Goal: Task Accomplishment & Management: Use online tool/utility

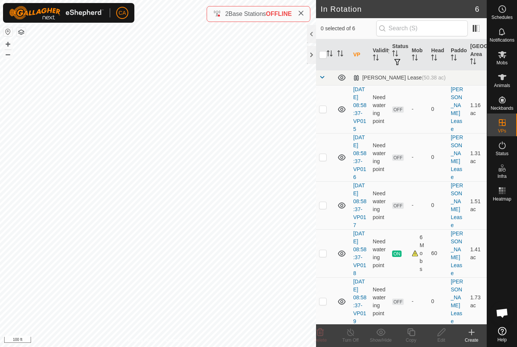
click at [332, 108] on td at bounding box center [325, 109] width 18 height 48
checkbox input "true"
click at [505, 79] on icon at bounding box center [502, 77] width 9 height 9
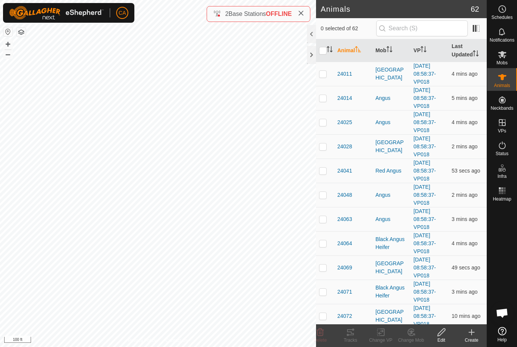
click at [325, 76] on p-checkbox at bounding box center [323, 74] width 8 height 6
checkbox input "true"
click at [323, 53] on input "checkbox" at bounding box center [323, 51] width 8 height 8
checkbox input "true"
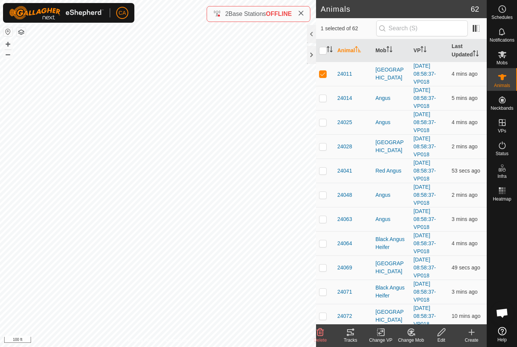
checkbox input "true"
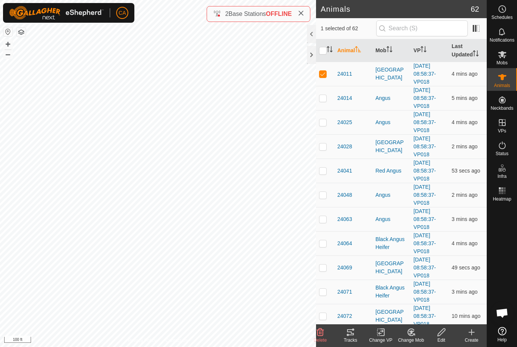
checkbox input "true"
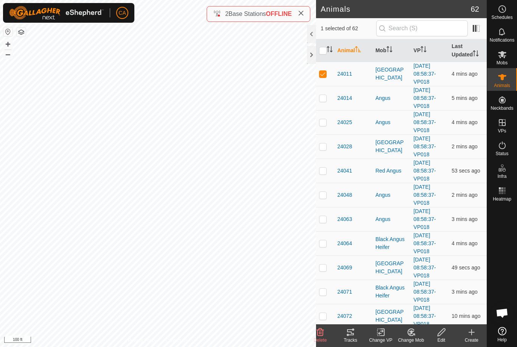
checkbox input "true"
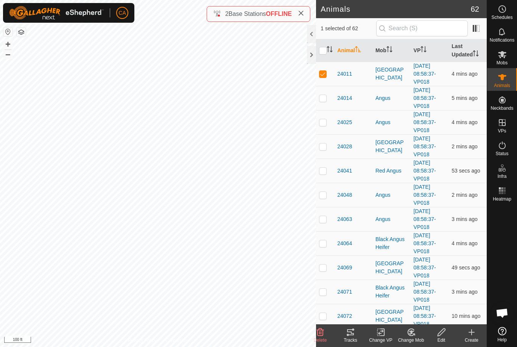
checkbox input "true"
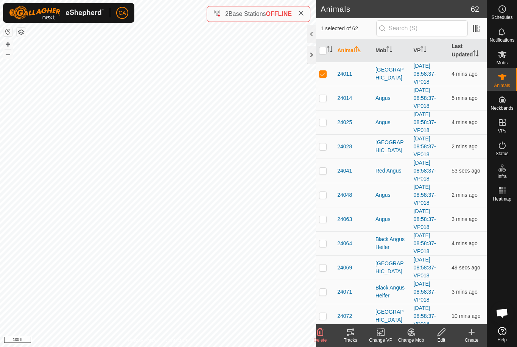
checkbox input "true"
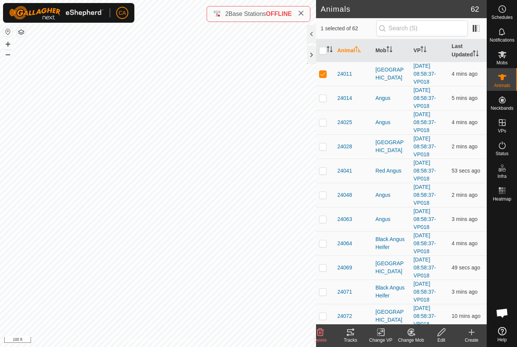
checkbox input "true"
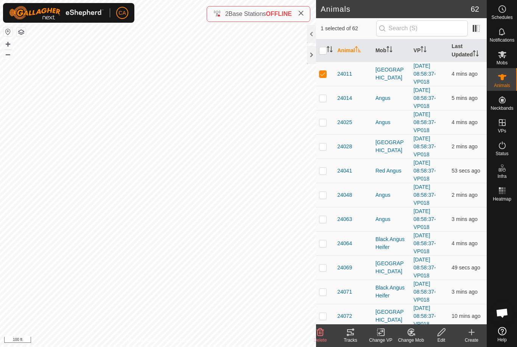
checkbox input "true"
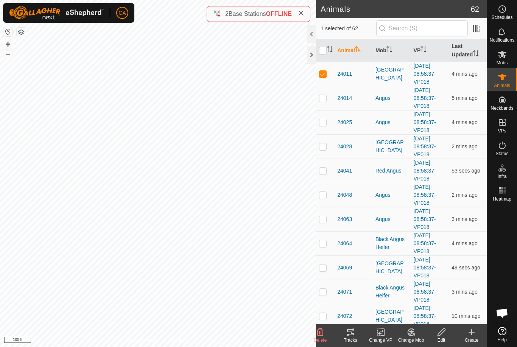
checkbox input "true"
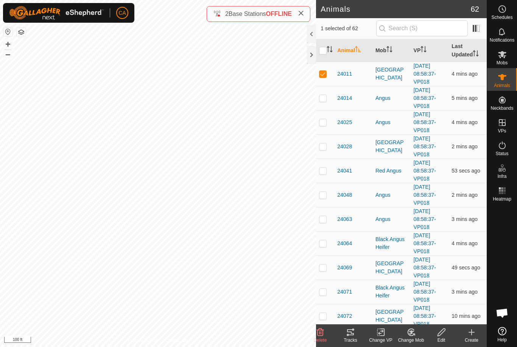
checkbox input "true"
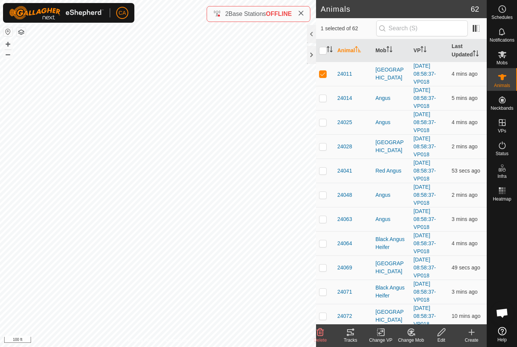
checkbox input "true"
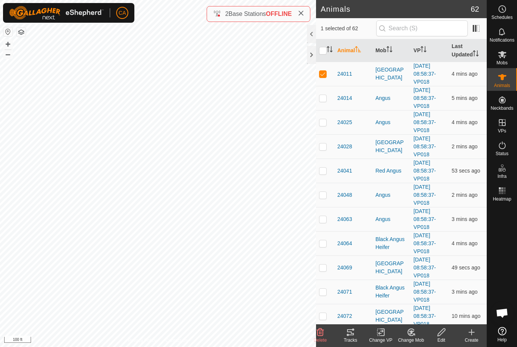
checkbox input "true"
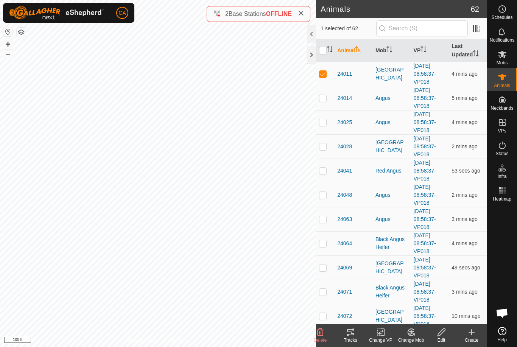
checkbox input "true"
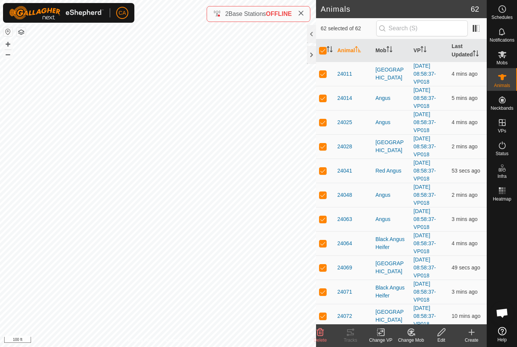
click at [321, 51] on input "checkbox" at bounding box center [323, 51] width 8 height 8
checkbox input "false"
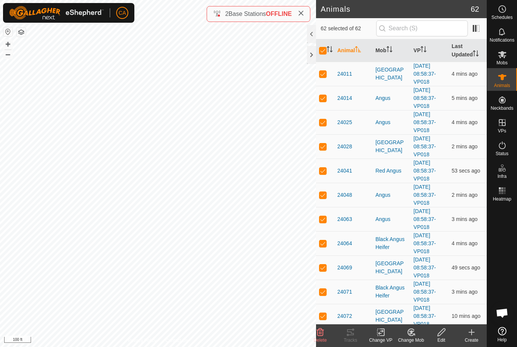
checkbox input "false"
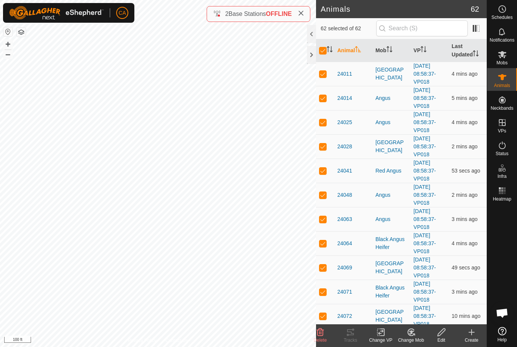
checkbox input "false"
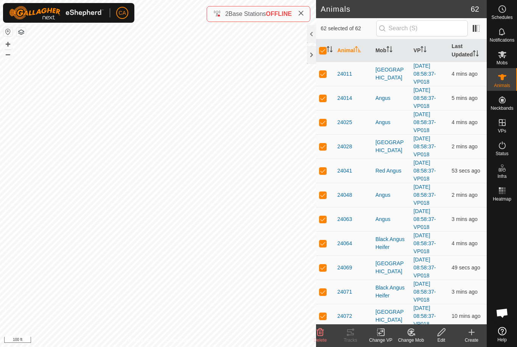
checkbox input "false"
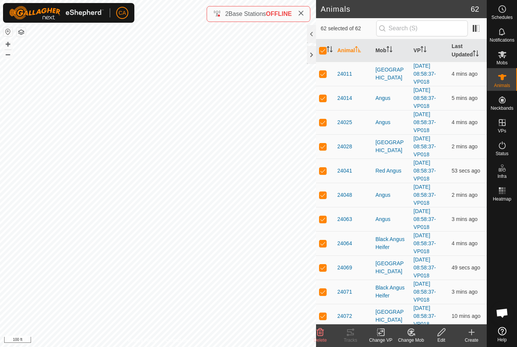
checkbox input "false"
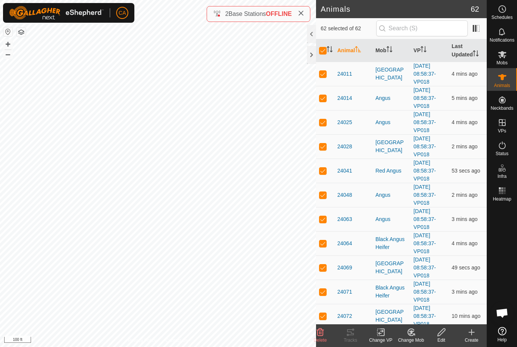
checkbox input "false"
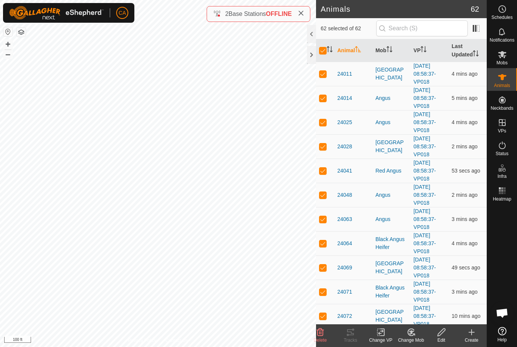
checkbox input "false"
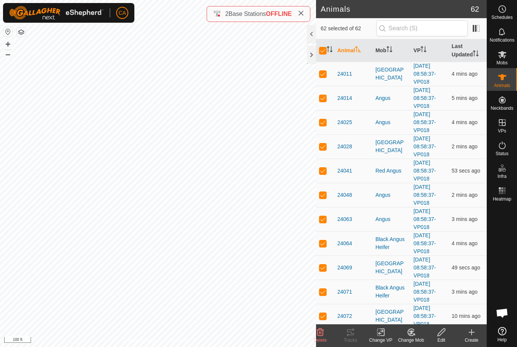
checkbox input "false"
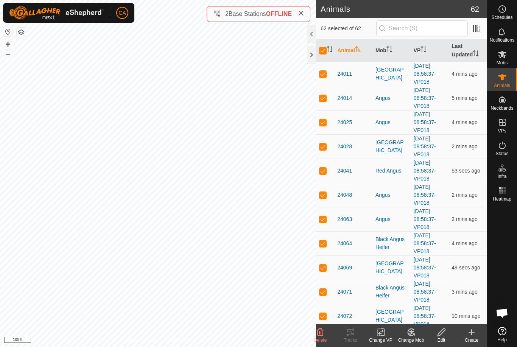
checkbox input "false"
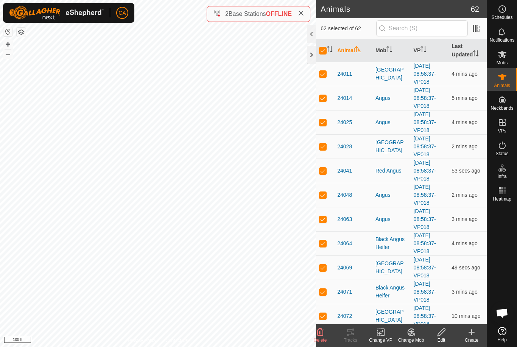
checkbox input "false"
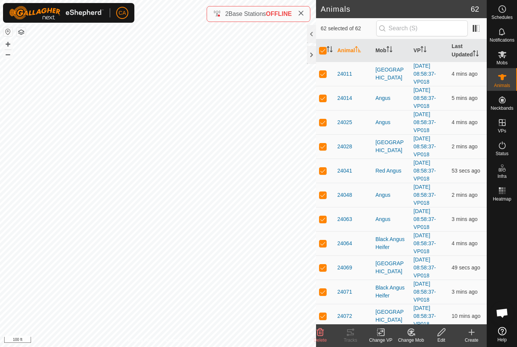
checkbox input "false"
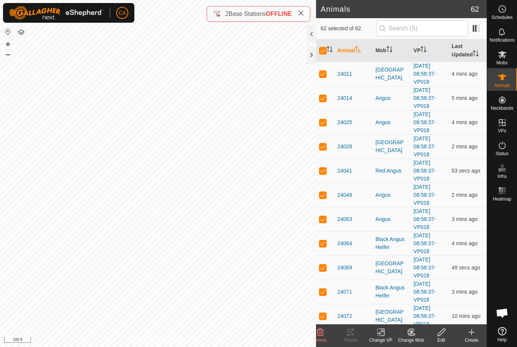
checkbox input "false"
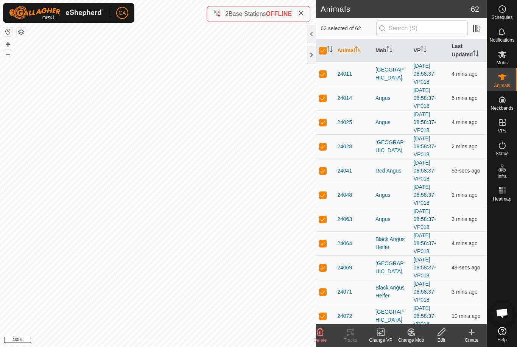
checkbox input "false"
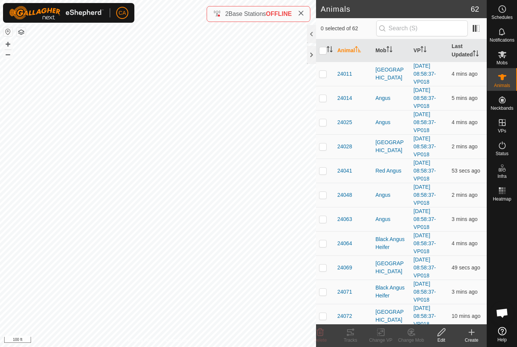
click at [386, 54] on th "Mob" at bounding box center [391, 50] width 38 height 23
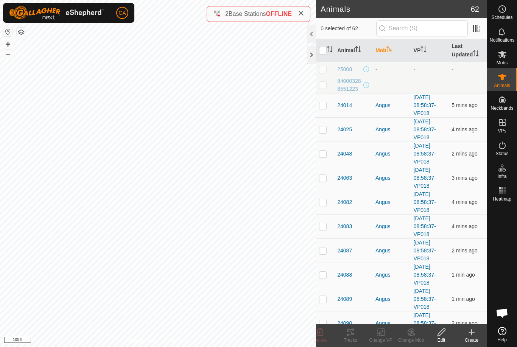
click at [324, 109] on td at bounding box center [325, 105] width 18 height 24
checkbox input "true"
click at [321, 135] on td at bounding box center [325, 129] width 18 height 24
checkbox input "true"
click at [323, 153] on p-checkbox at bounding box center [323, 154] width 8 height 6
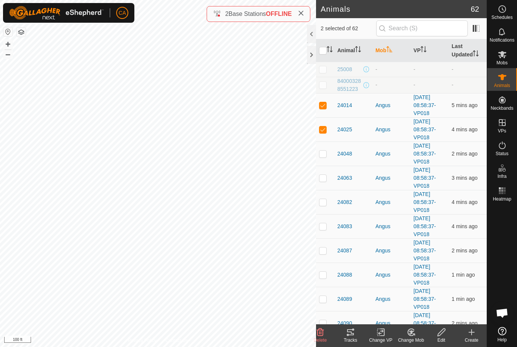
checkbox input "true"
click at [324, 181] on p-checkbox at bounding box center [323, 178] width 8 height 6
checkbox input "true"
click at [326, 201] on p-checkbox at bounding box center [323, 202] width 8 height 6
checkbox input "true"
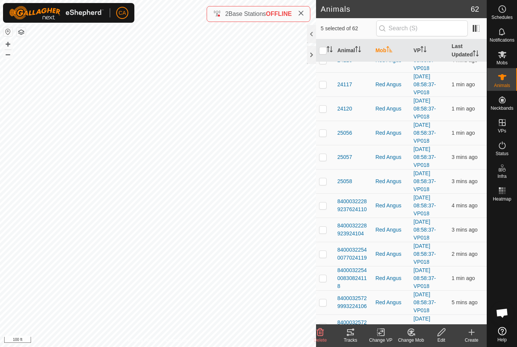
scroll to position [985, 0]
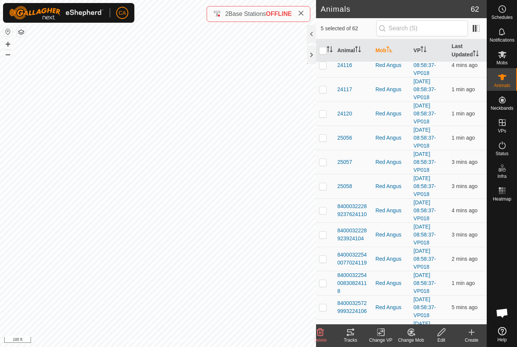
click at [325, 90] on p-checkbox at bounding box center [323, 89] width 8 height 6
checkbox input "true"
click at [327, 112] on p-checkbox at bounding box center [323, 114] width 8 height 6
checkbox input "true"
click at [325, 140] on p-checkbox at bounding box center [323, 138] width 8 height 6
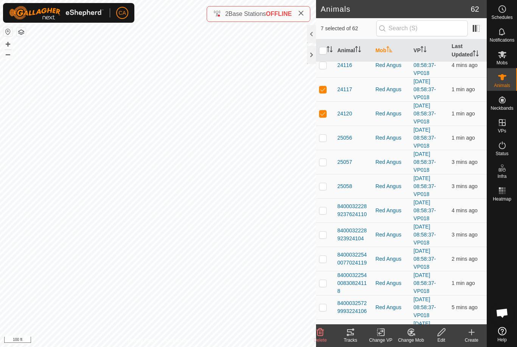
checkbox input "true"
click at [329, 164] on td at bounding box center [325, 162] width 18 height 24
checkbox input "true"
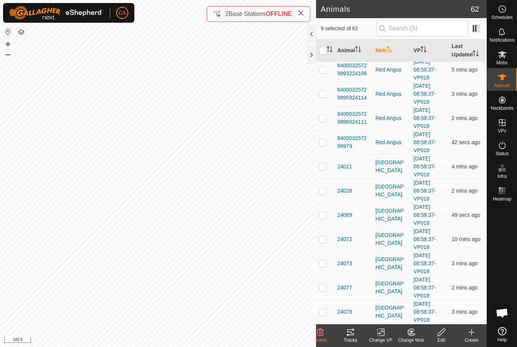
scroll to position [1223, 0]
click at [325, 237] on p-checkbox at bounding box center [323, 239] width 8 height 6
checkbox input "true"
click at [323, 266] on p-checkbox at bounding box center [323, 263] width 8 height 6
click at [324, 263] on p-checkbox at bounding box center [323, 263] width 8 height 6
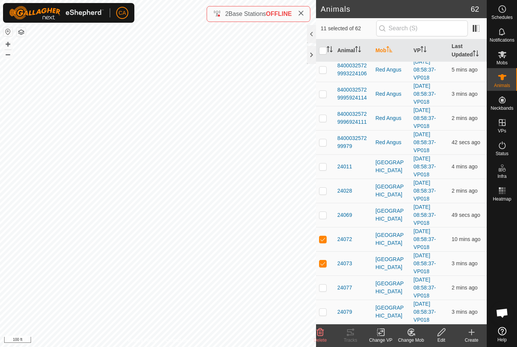
checkbox input "false"
click at [354, 340] on div "Tracks" at bounding box center [350, 340] width 30 height 7
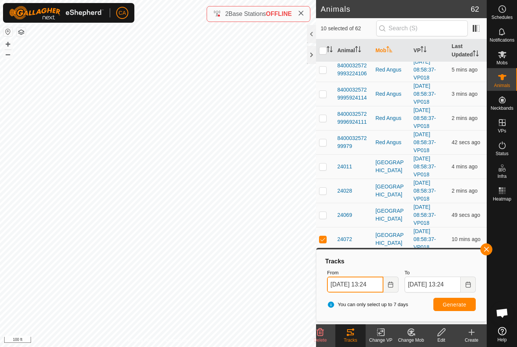
click at [365, 287] on input "[DATE] 13:24" at bounding box center [355, 285] width 56 height 16
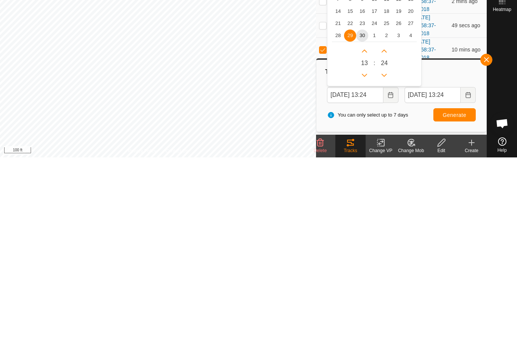
click at [363, 219] on span "30" at bounding box center [362, 225] width 12 height 12
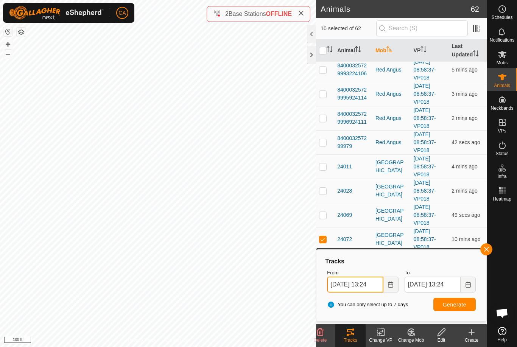
click at [358, 283] on input "[DATE] 13:24" at bounding box center [355, 285] width 56 height 16
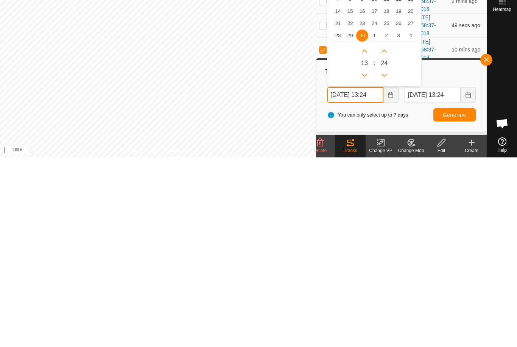
click at [366, 259] on button "Previous Hour" at bounding box center [364, 265] width 12 height 12
click at [365, 262] on icon "Previous Hour" at bounding box center [364, 265] width 6 height 6
click at [365, 259] on button "Previous Hour" at bounding box center [364, 265] width 12 height 12
click at [363, 262] on icon "Previous Hour" at bounding box center [364, 265] width 6 height 6
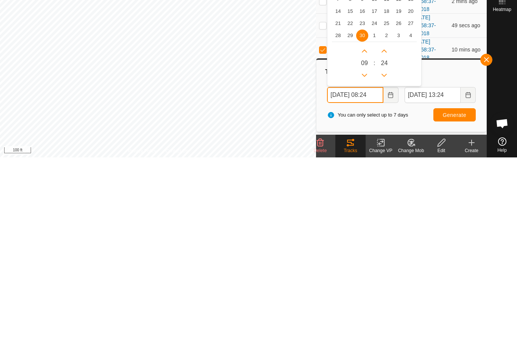
click at [363, 262] on icon "Previous Hour" at bounding box center [364, 265] width 6 height 6
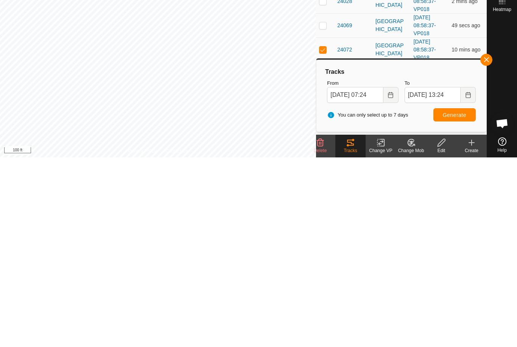
click at [459, 298] on button "Generate" at bounding box center [454, 304] width 42 height 13
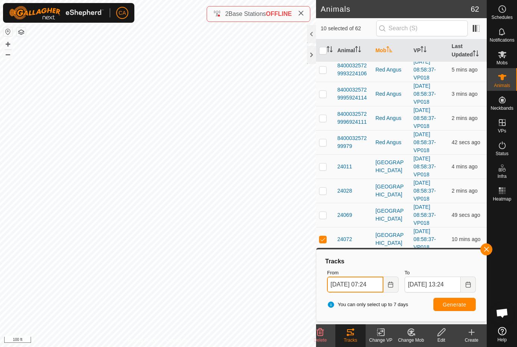
click at [370, 280] on input "[DATE] 07:24" at bounding box center [355, 285] width 56 height 16
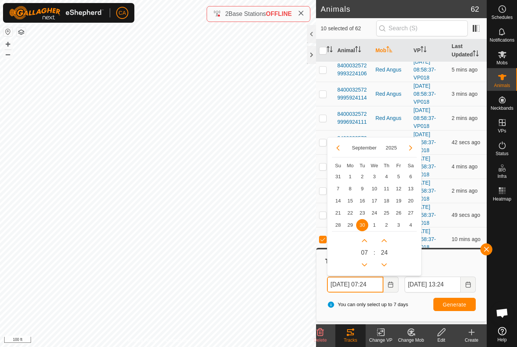
click at [368, 265] on icon "Previous Hour" at bounding box center [364, 265] width 6 height 6
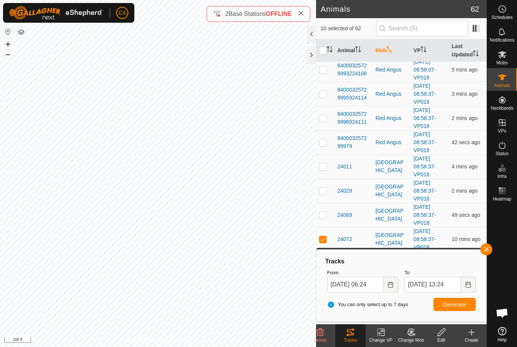
click at [463, 307] on span "Generate" at bounding box center [454, 305] width 23 height 6
click at [366, 282] on input "[DATE] 06:24" at bounding box center [355, 285] width 56 height 16
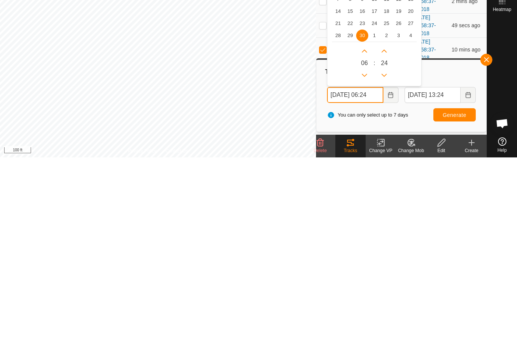
click at [365, 235] on button "Next Hour" at bounding box center [364, 241] width 12 height 12
type input "[DATE] 07:24"
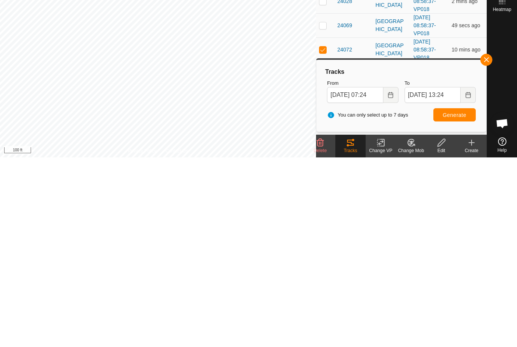
click at [466, 302] on span "Generate" at bounding box center [454, 305] width 23 height 6
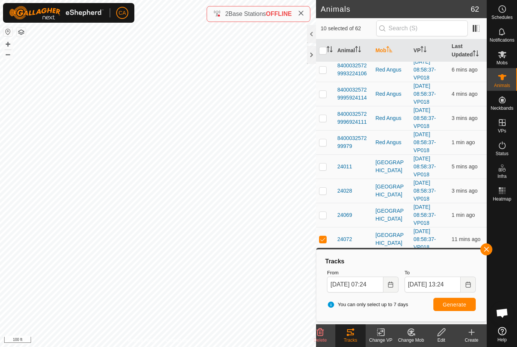
click at [313, 55] on div at bounding box center [311, 55] width 9 height 18
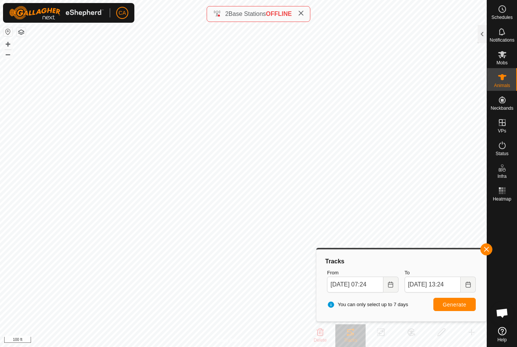
click at [485, 251] on span "button" at bounding box center [486, 249] width 6 height 6
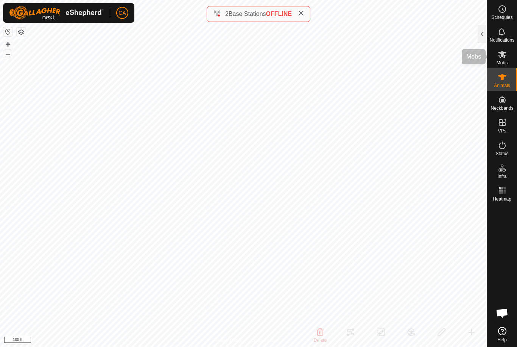
click at [505, 59] on es-mob-svg-icon at bounding box center [502, 54] width 14 height 12
